Goal: Information Seeking & Learning: Learn about a topic

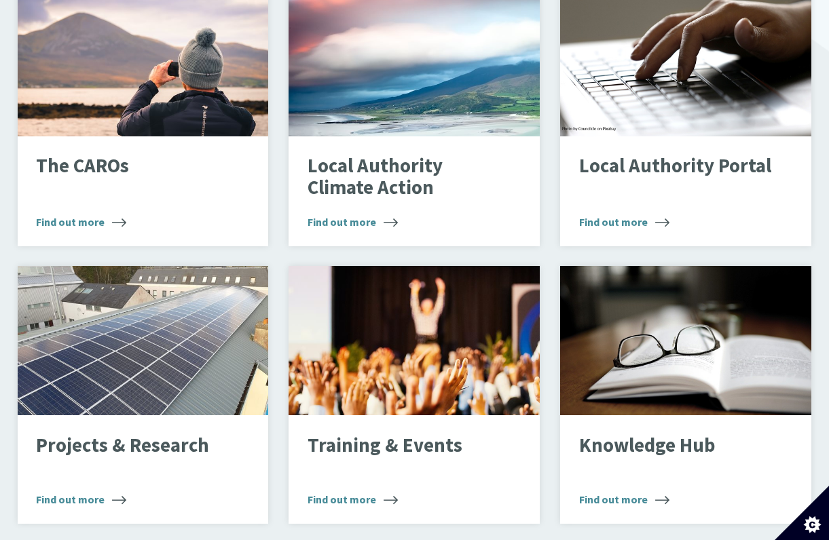
scroll to position [954, 0]
click at [82, 214] on span "Find out more" at bounding box center [81, 222] width 90 height 16
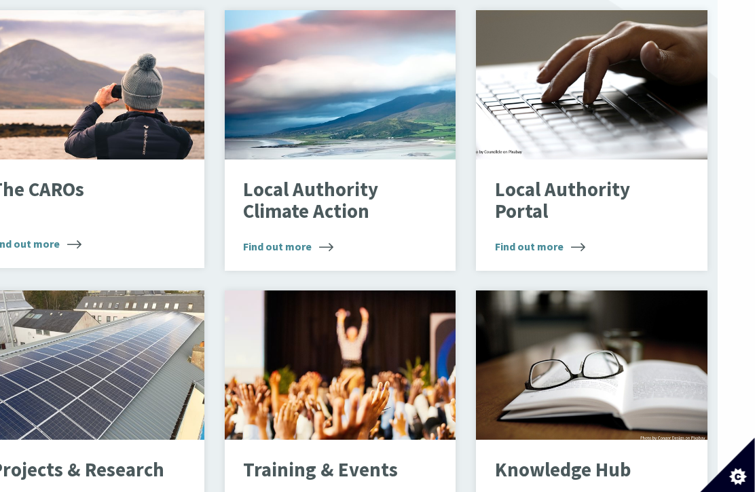
scroll to position [927, 37]
click at [293, 238] on span "Find out more" at bounding box center [288, 246] width 90 height 16
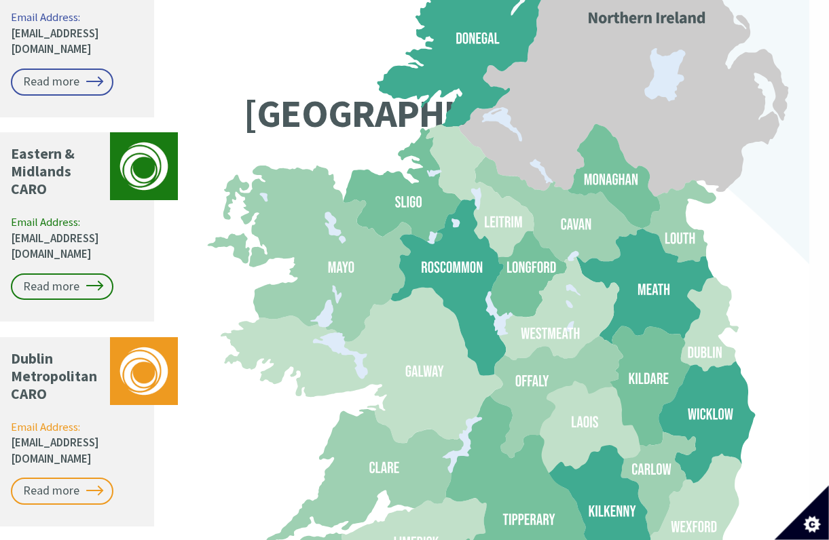
scroll to position [1217, 20]
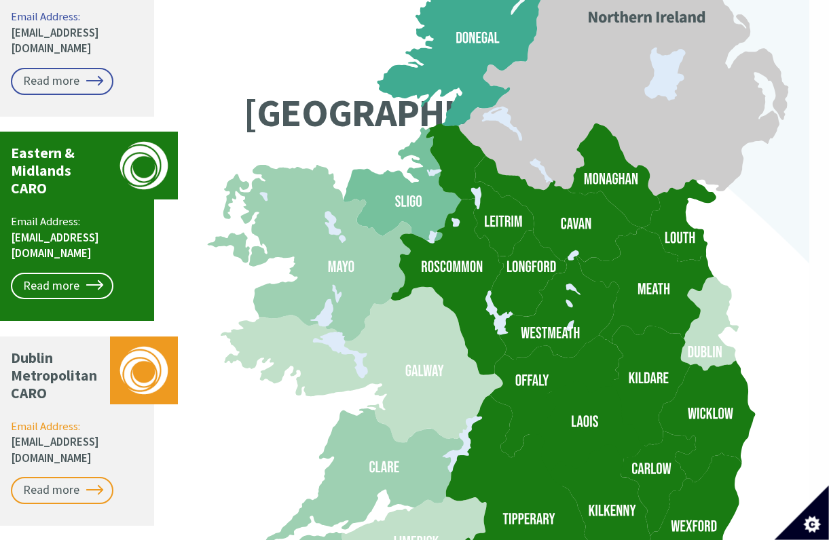
click at [58, 273] on link "Read more" at bounding box center [62, 286] width 102 height 27
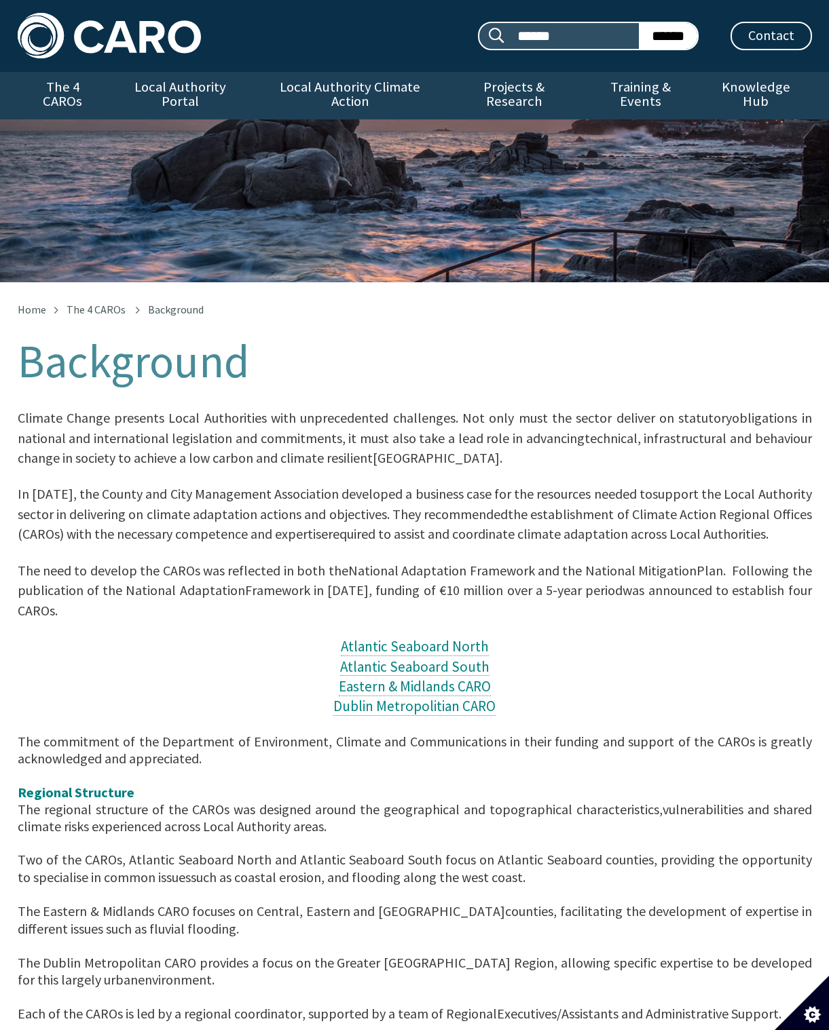
scroll to position [10, 0]
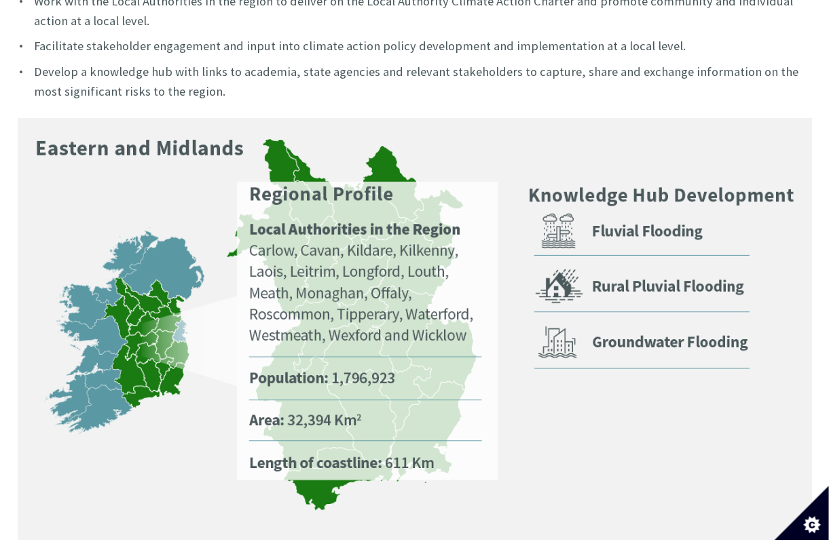
scroll to position [783, 0]
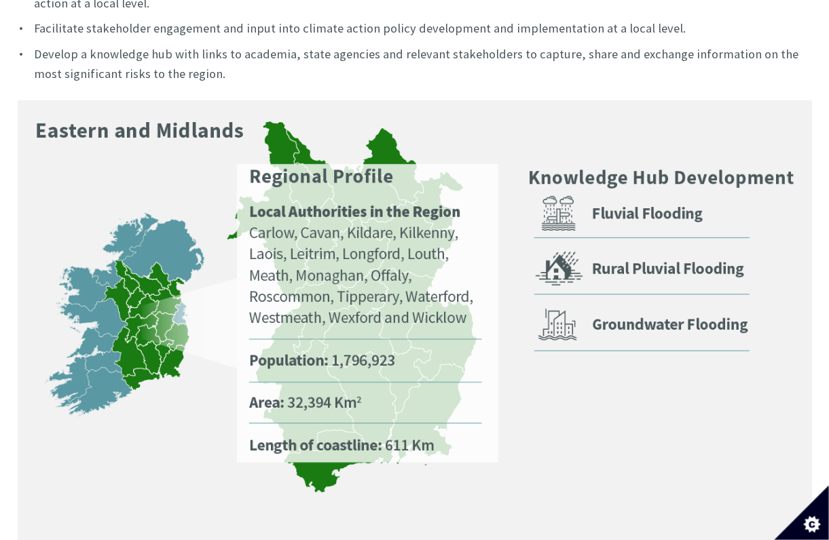
click at [652, 141] on img at bounding box center [415, 322] width 794 height 444
click at [560, 200] on img at bounding box center [415, 322] width 794 height 444
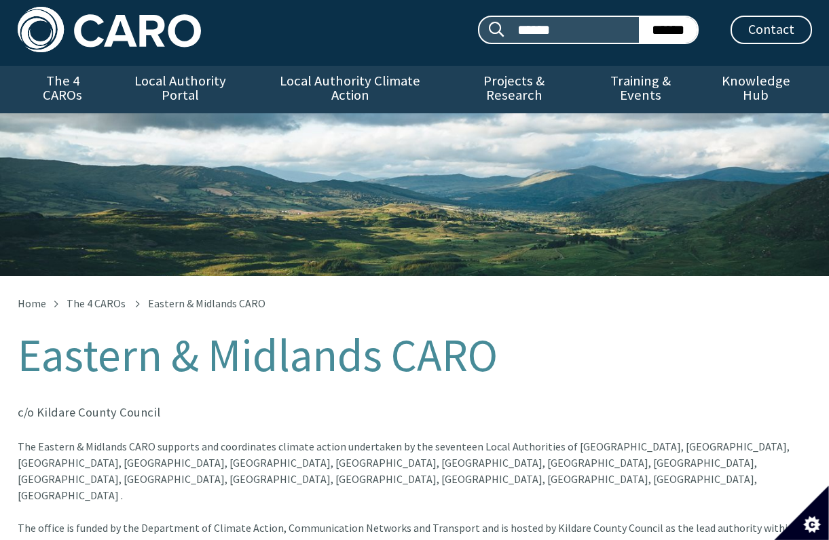
scroll to position [0, 0]
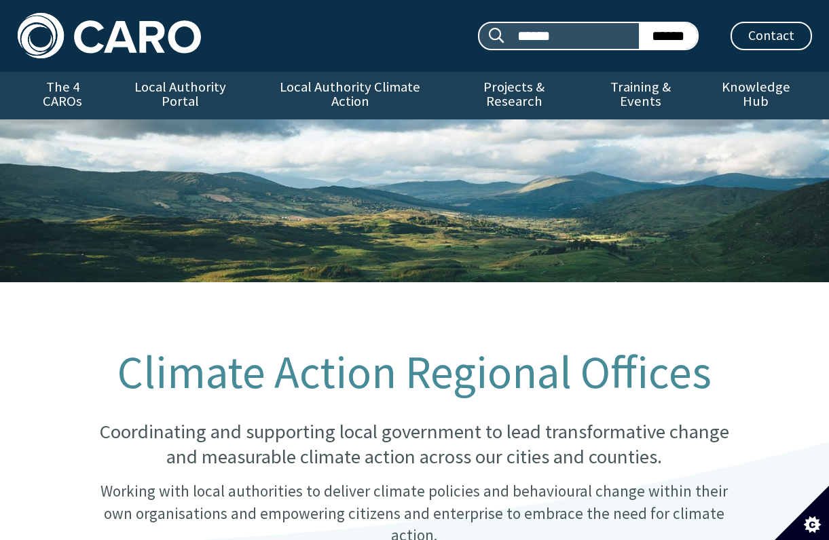
scroll to position [1302, 20]
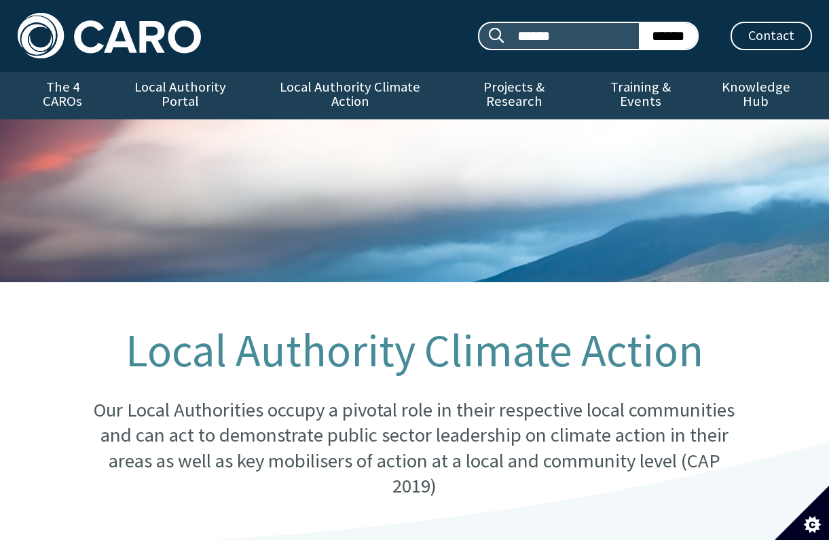
click at [233, 63] on div "Search site: ****** ****** Contact Menu" at bounding box center [414, 36] width 829 height 72
click at [191, 89] on link "Local Authority Portal" at bounding box center [180, 96] width 145 height 48
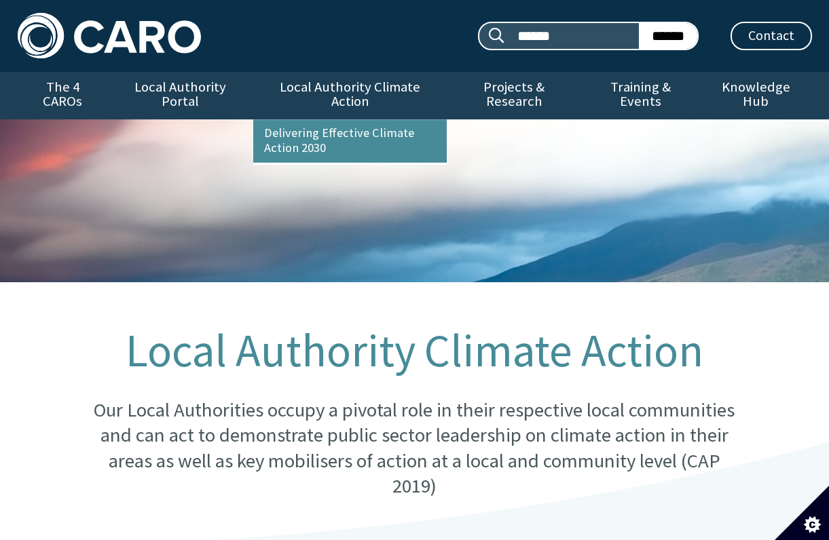
click at [174, 97] on link "Local Authority Portal" at bounding box center [180, 96] width 145 height 48
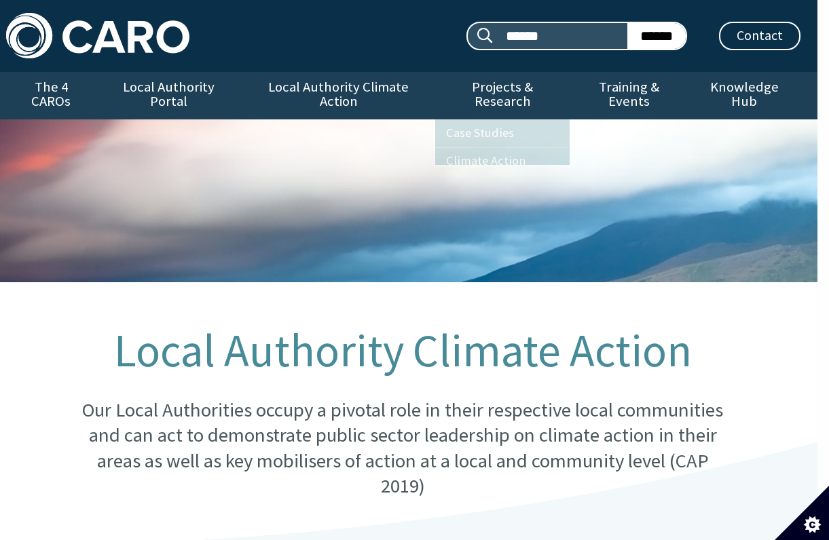
scroll to position [0, 12]
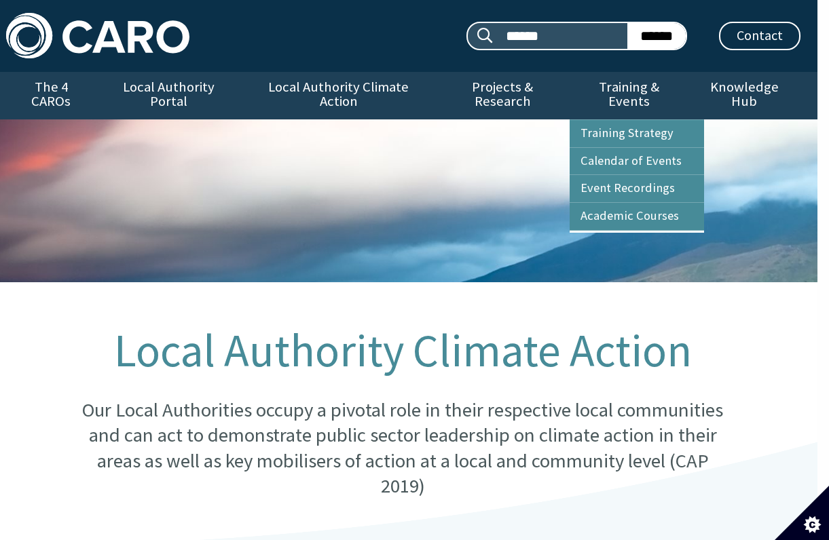
click at [641, 120] on link "Training Strategy" at bounding box center [636, 133] width 134 height 27
click at [644, 120] on link "Training Strategy" at bounding box center [636, 133] width 134 height 27
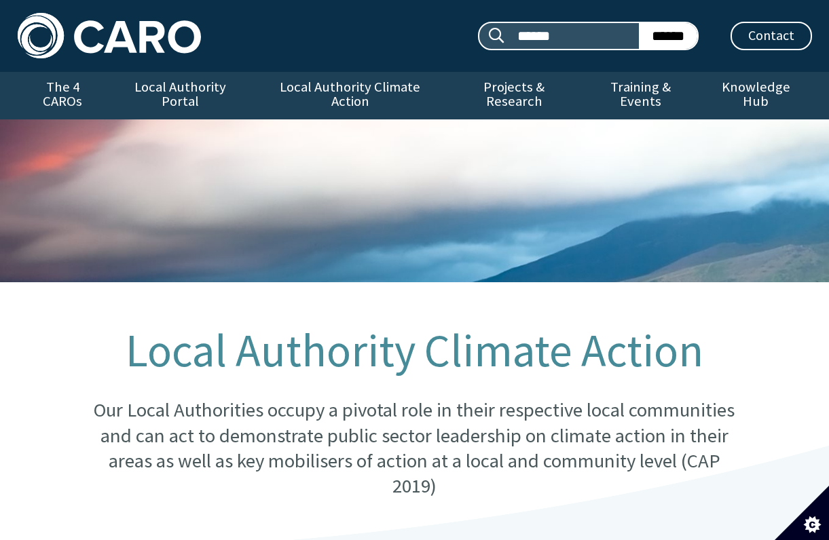
scroll to position [43, 20]
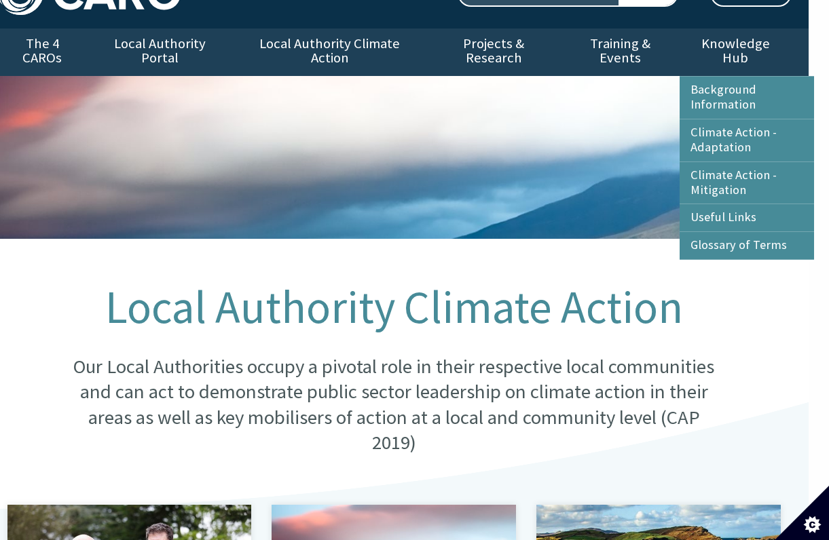
click at [760, 83] on link "Background Information" at bounding box center [746, 98] width 134 height 42
click at [741, 83] on link "Background Information" at bounding box center [746, 98] width 134 height 42
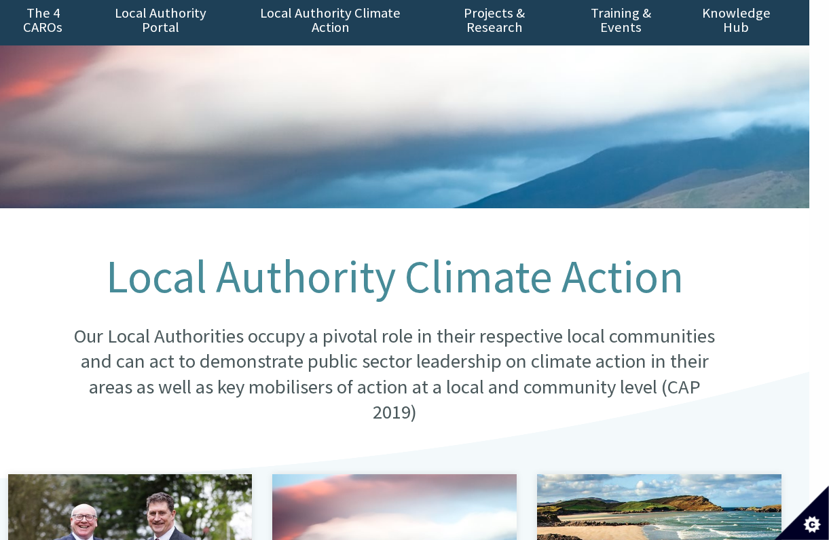
scroll to position [0, 20]
